Goal: Check status: Check status

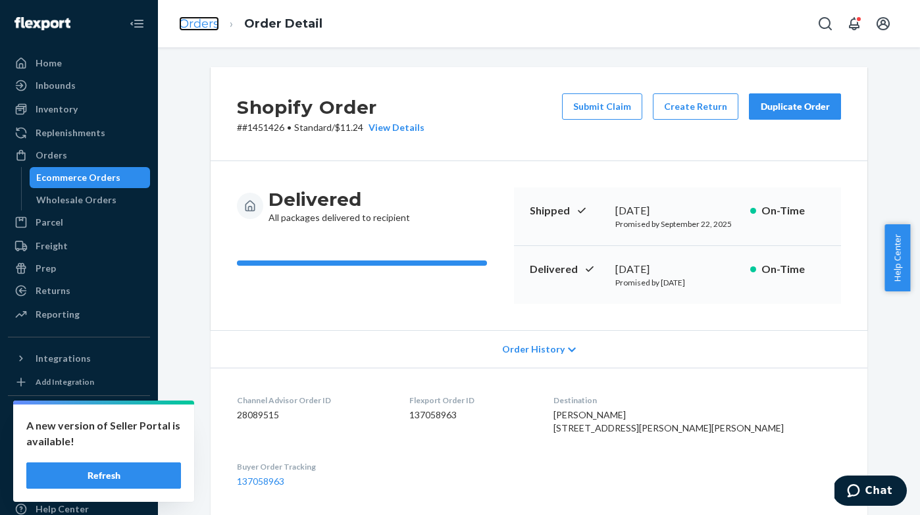
scroll to position [426, 0]
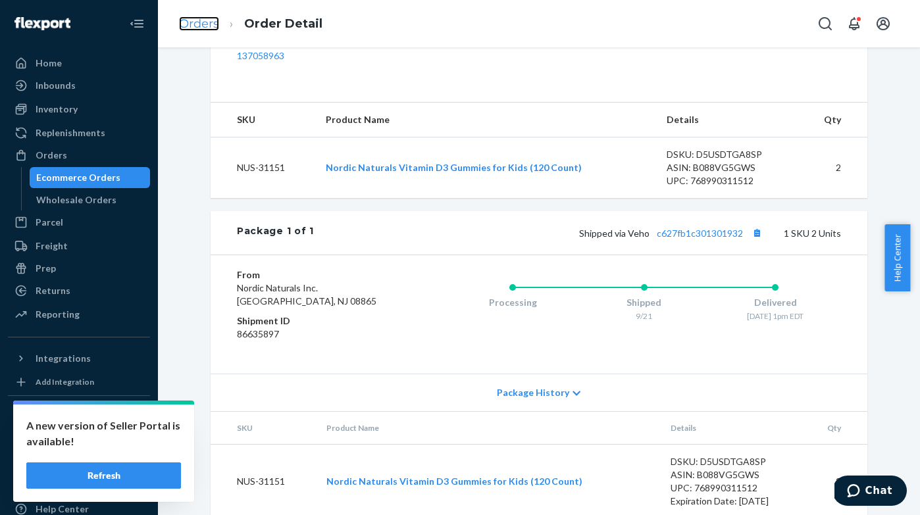
click at [211, 27] on link "Orders" at bounding box center [199, 23] width 40 height 14
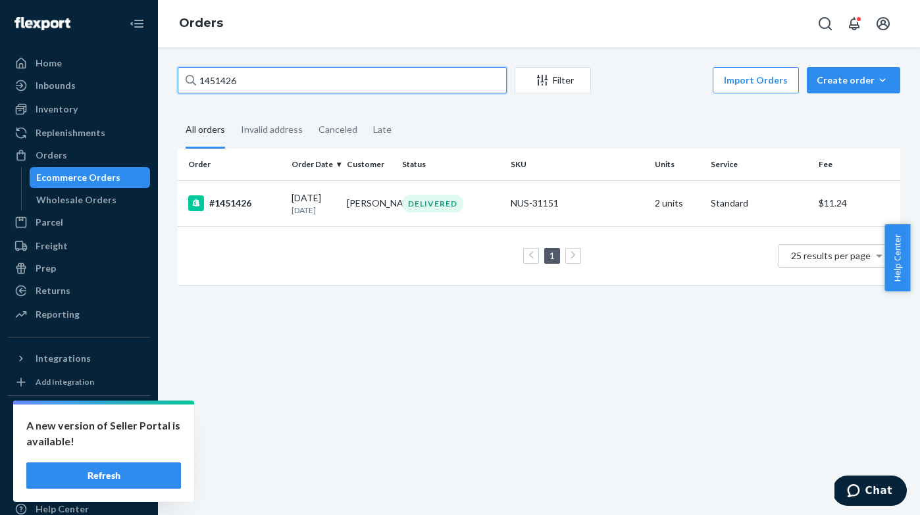
drag, startPoint x: 298, startPoint y: 78, endPoint x: 195, endPoint y: 73, distance: 103.4
click at [195, 73] on div "1451426" at bounding box center [342, 80] width 329 height 26
paste input "43029"
type input "1443029"
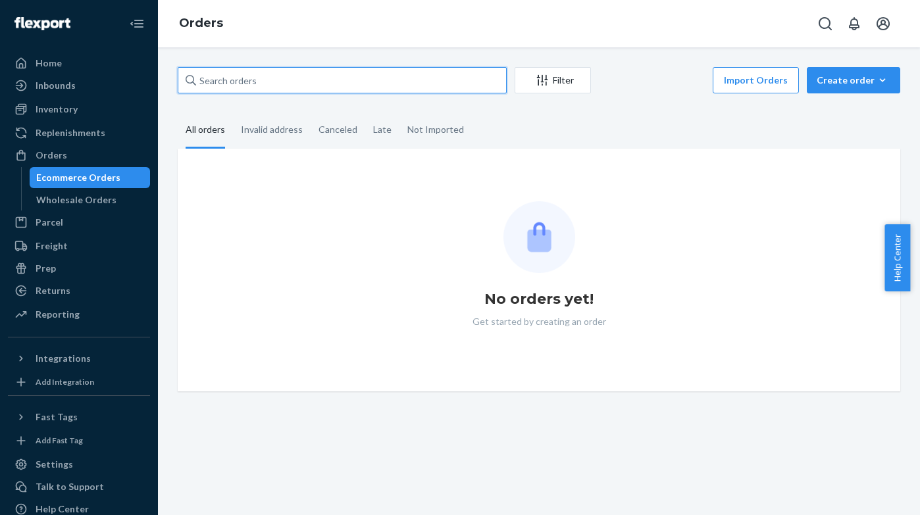
click at [247, 84] on input "text" at bounding box center [342, 80] width 329 height 26
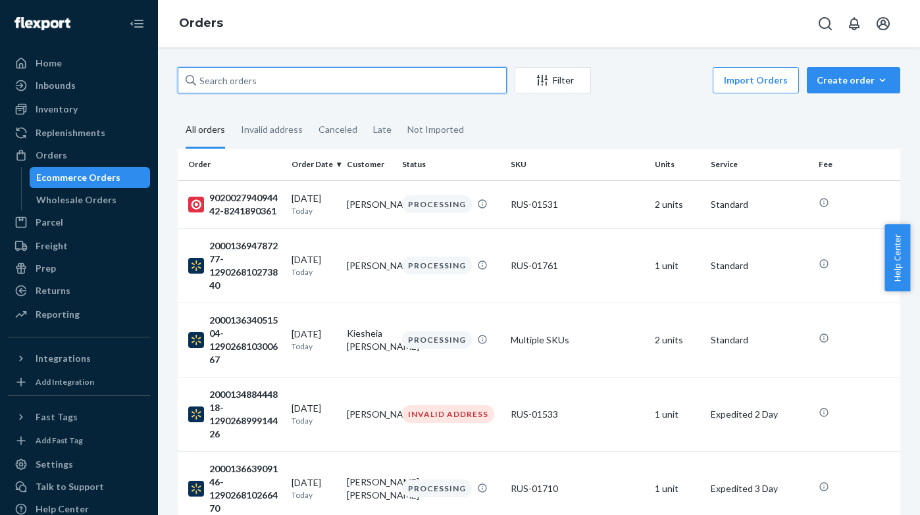
paste input "1437220"
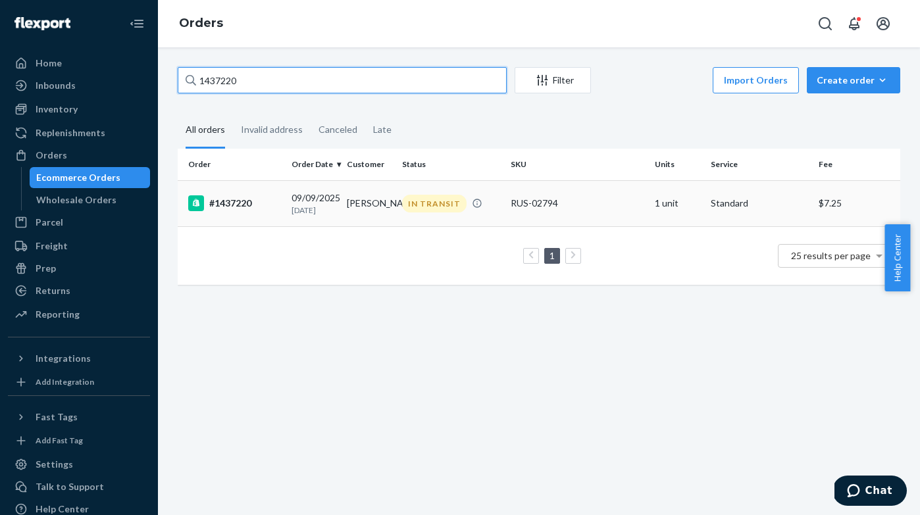
type input "1437220"
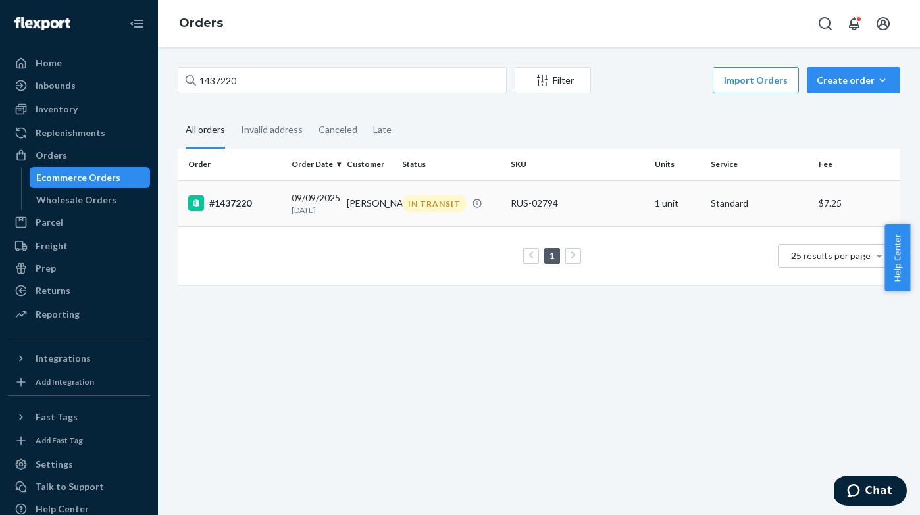
click at [239, 205] on div "#1437220" at bounding box center [234, 203] width 93 height 16
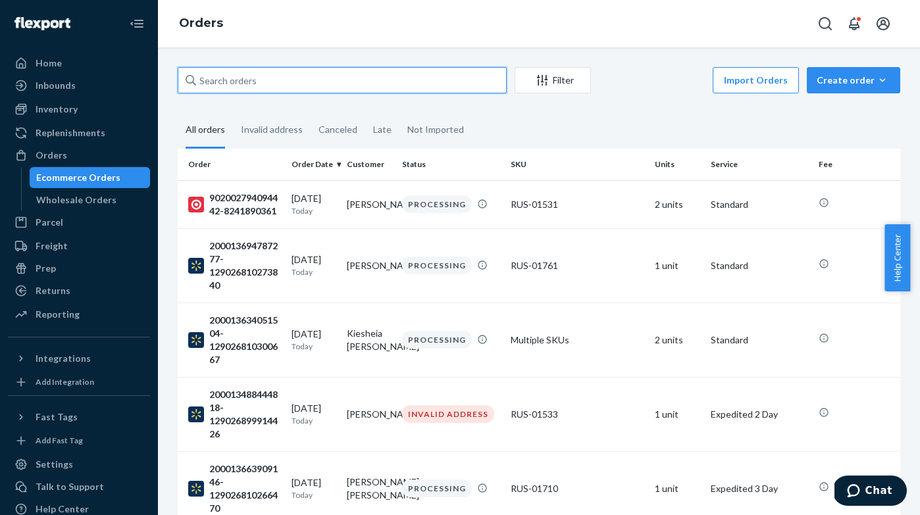
click at [247, 77] on input "text" at bounding box center [342, 80] width 329 height 26
paste input "1437220"
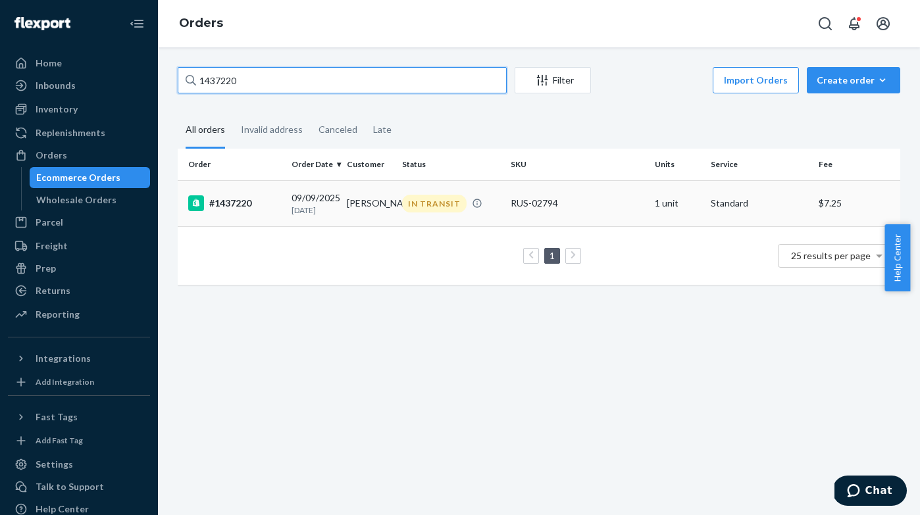
type input "1437220"
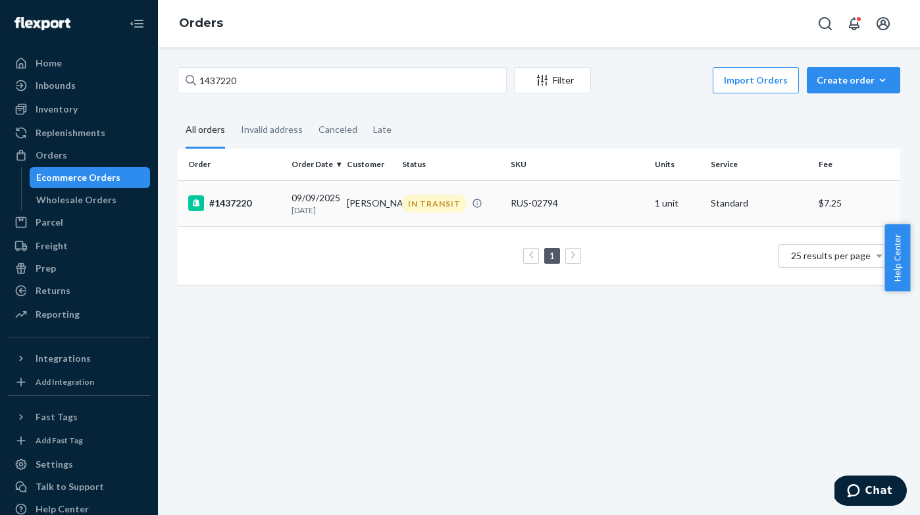
click at [314, 202] on div "[DATE] [DATE]" at bounding box center [313, 203] width 45 height 24
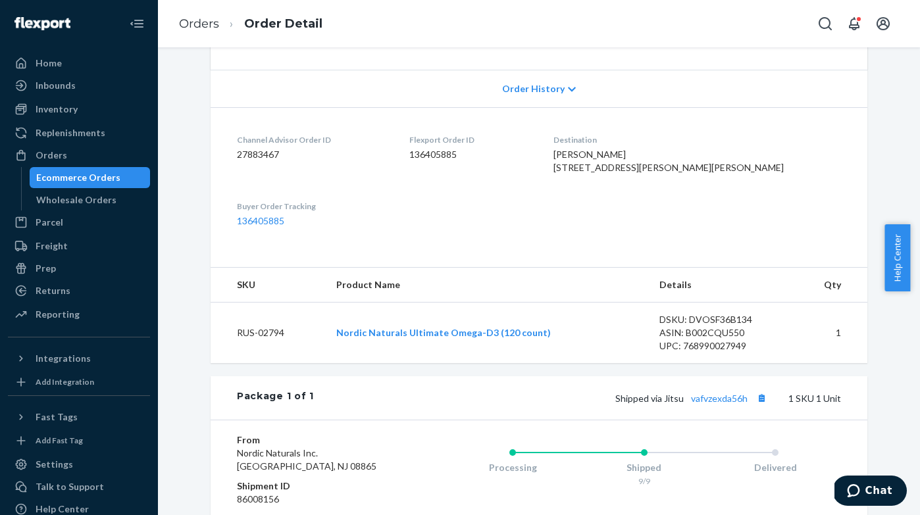
scroll to position [475, 0]
